Goal: Find contact information: Find contact information

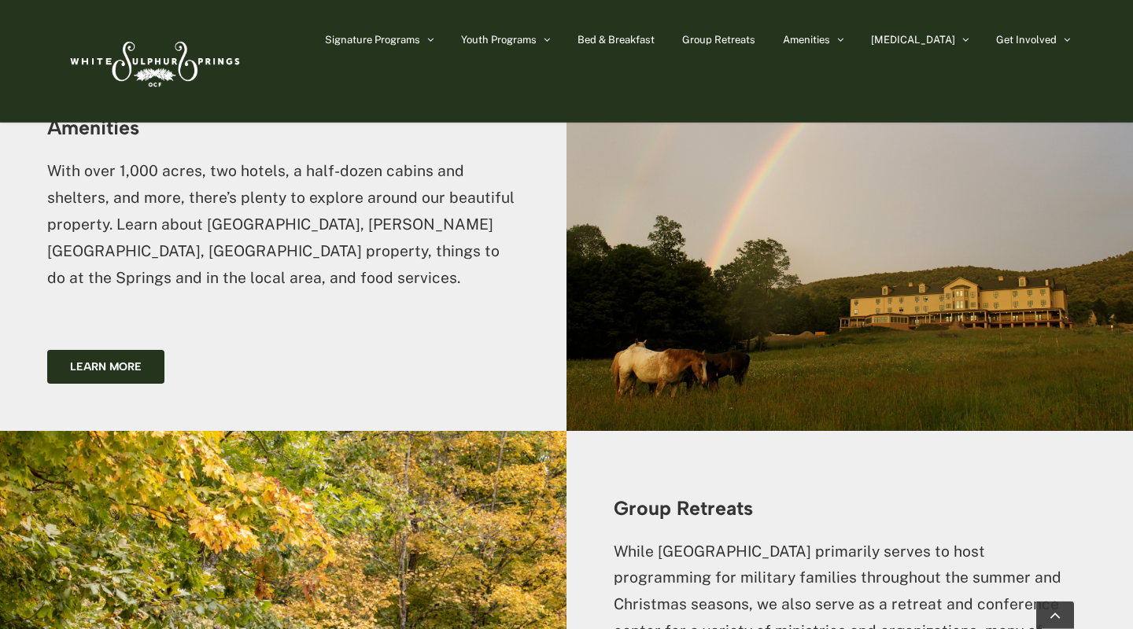
scroll to position [2704, 0]
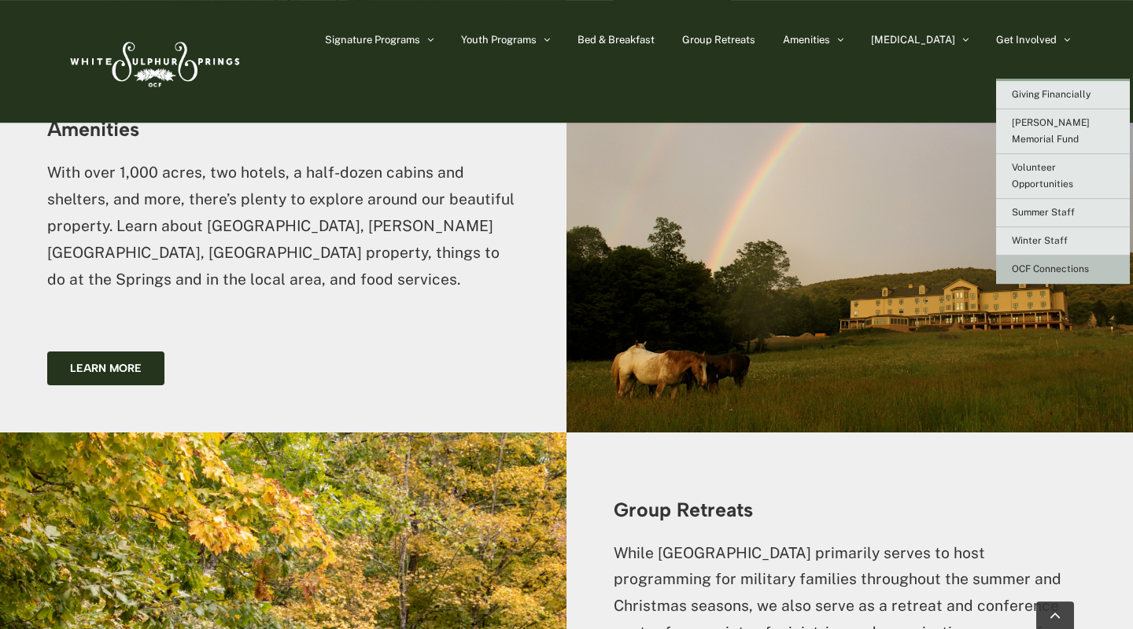
click at [1045, 263] on span "OCF Connections" at bounding box center [1049, 268] width 77 height 11
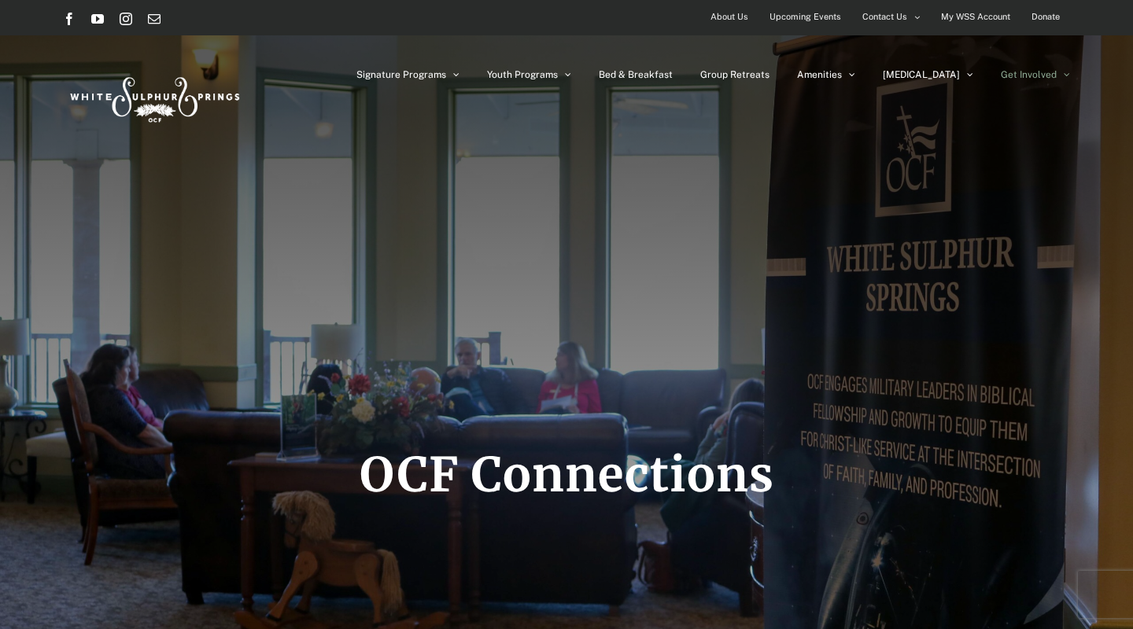
click at [736, 12] on span "About Us" at bounding box center [729, 17] width 38 height 23
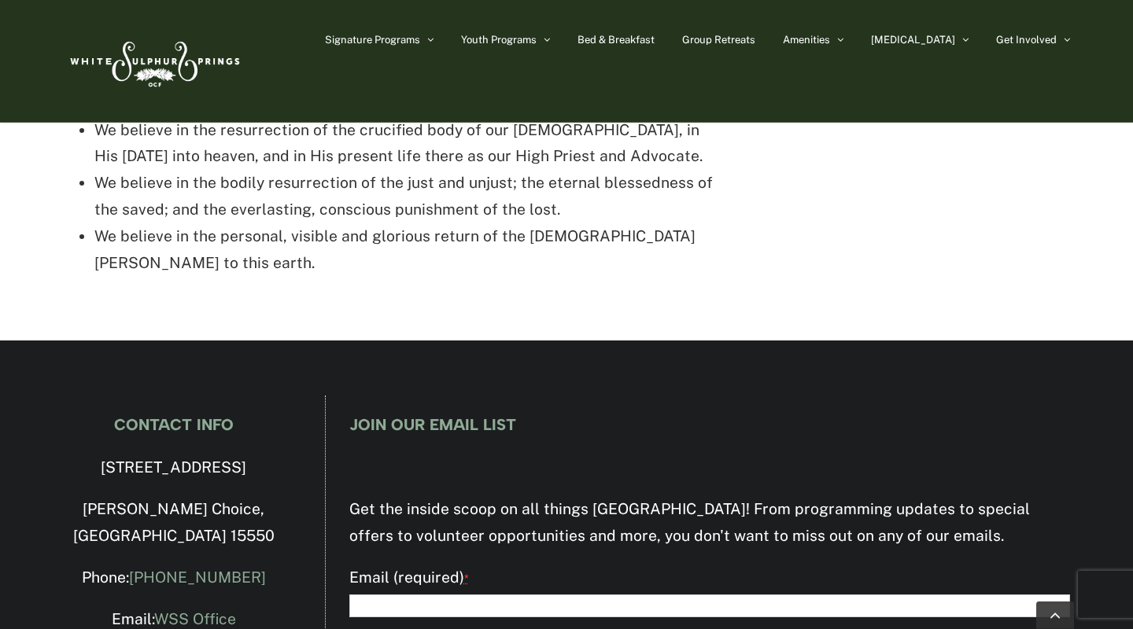
scroll to position [3418, 0]
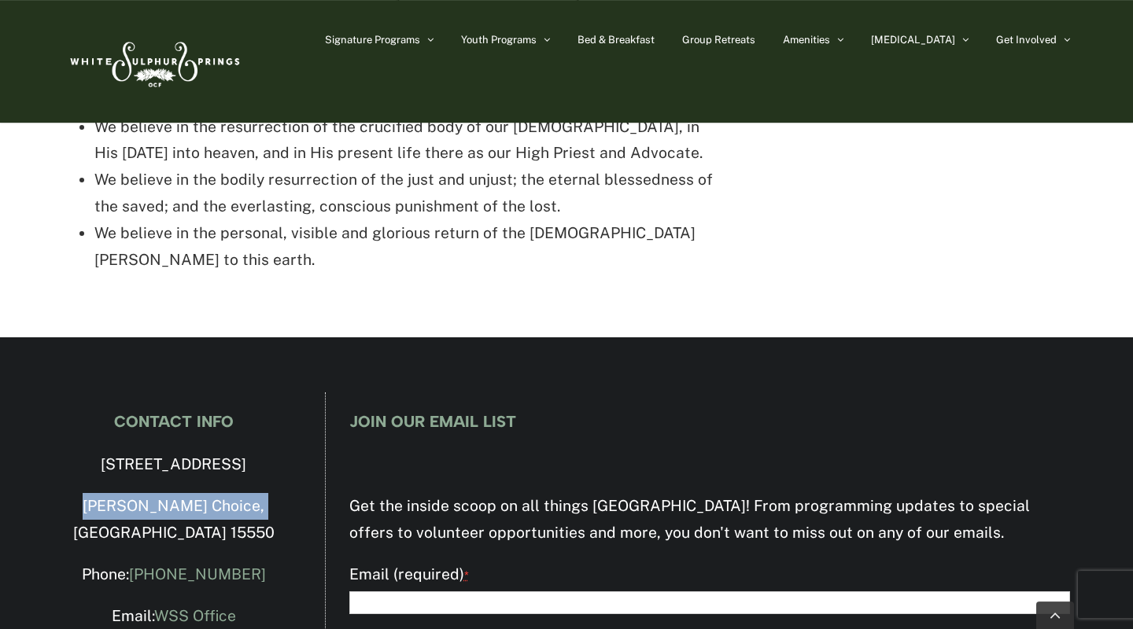
drag, startPoint x: 89, startPoint y: 381, endPoint x: 268, endPoint y: 380, distance: 179.3
click at [268, 493] on p "[PERSON_NAME] Choice, [GEOGRAPHIC_DATA] 15550" at bounding box center [174, 519] width 222 height 53
click at [270, 493] on p "[PERSON_NAME] Choice, [GEOGRAPHIC_DATA] 15550" at bounding box center [174, 519] width 222 height 53
drag, startPoint x: 270, startPoint y: 377, endPoint x: 65, endPoint y: 324, distance: 211.2
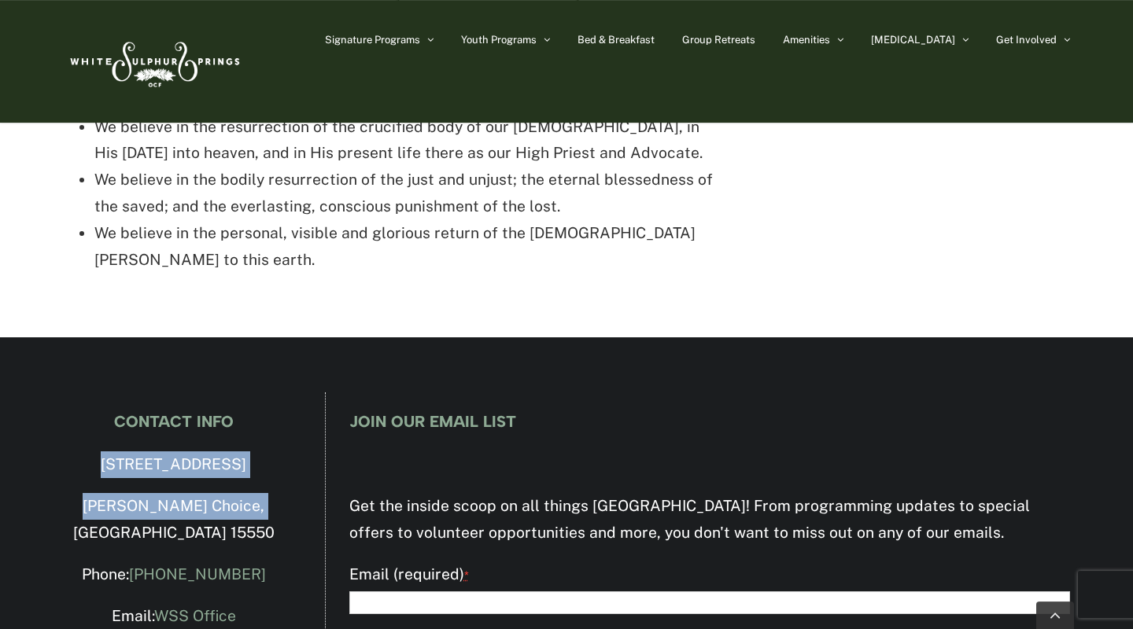
copy div "[STREET_ADDRESS][PERSON_NAME]"
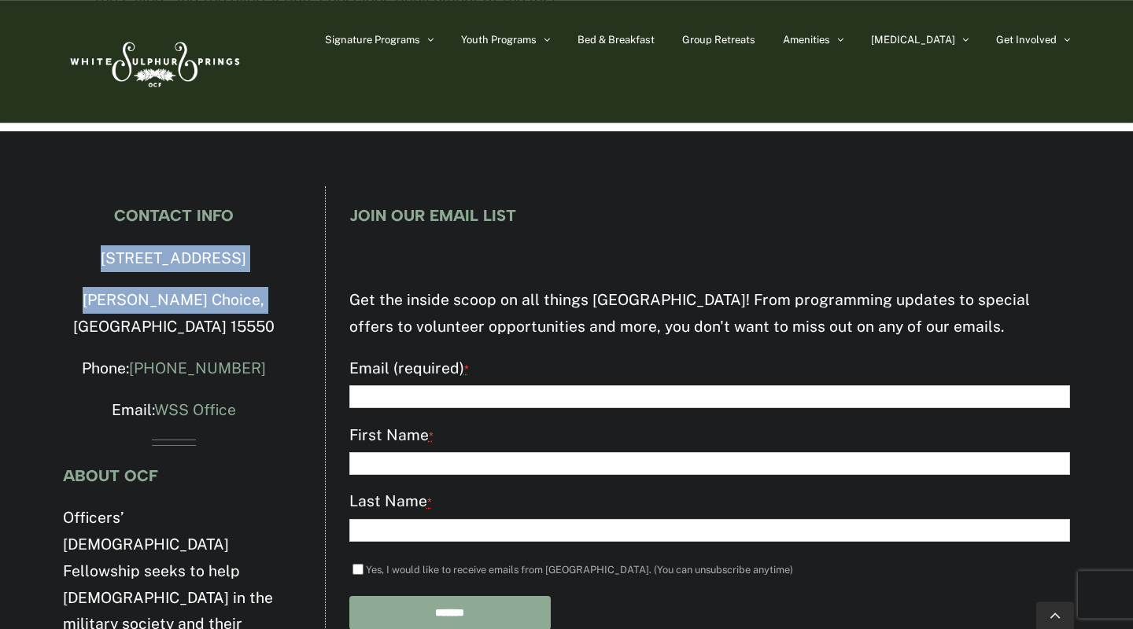
scroll to position [3667, 0]
